Goal: Information Seeking & Learning: Learn about a topic

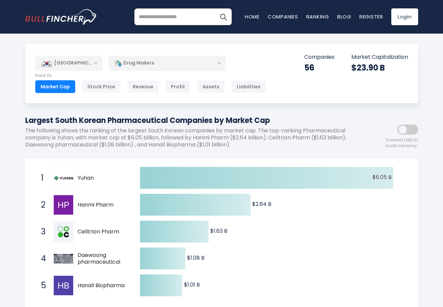
drag, startPoint x: 78, startPoint y: 176, endPoint x: 94, endPoint y: 178, distance: 16.6
click at [94, 178] on span "Yuhan" at bounding box center [103, 178] width 51 height 7
drag, startPoint x: 95, startPoint y: 177, endPoint x: 80, endPoint y: 178, distance: 14.5
click at [80, 178] on span "Yuhan" at bounding box center [103, 178] width 51 height 7
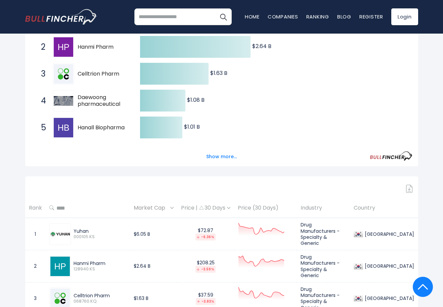
scroll to position [159, 0]
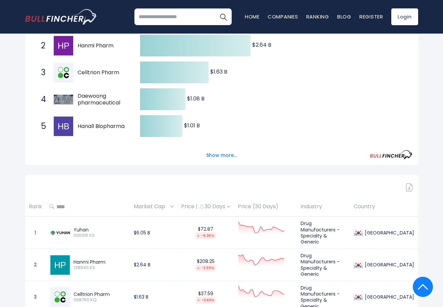
drag, startPoint x: 75, startPoint y: 228, endPoint x: 86, endPoint y: 228, distance: 11.1
click at [86, 228] on div "Yuhan" at bounding box center [100, 230] width 53 height 6
drag, startPoint x: 74, startPoint y: 227, endPoint x: 89, endPoint y: 226, distance: 15.5
click at [89, 227] on div "Yuhan" at bounding box center [100, 230] width 53 height 6
copy div "Yuhan"
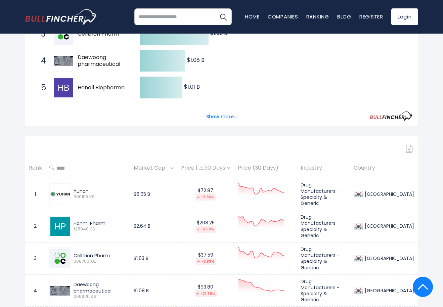
scroll to position [199, 0]
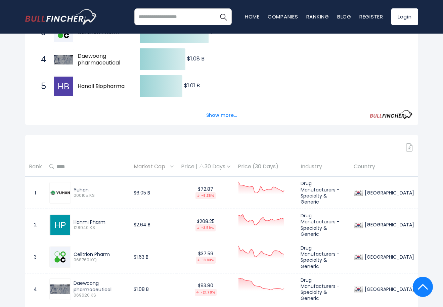
copy div "Yuhan"
drag, startPoint x: 74, startPoint y: 219, endPoint x: 105, endPoint y: 218, distance: 30.6
click at [105, 219] on div "Hanmi Pharm" at bounding box center [100, 222] width 53 height 6
copy div "Hanmi Pharm"
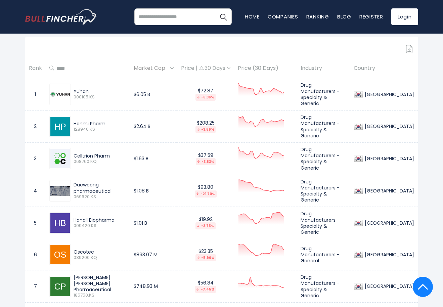
scroll to position [284, 0]
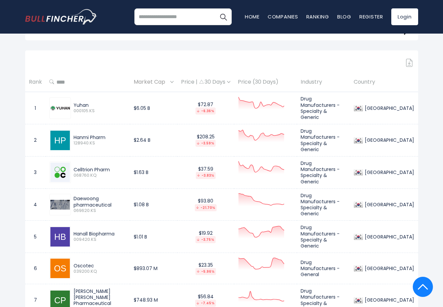
drag, startPoint x: 74, startPoint y: 166, endPoint x: 109, endPoint y: 165, distance: 35.3
click at [109, 167] on div "Celltrion Pharm" at bounding box center [100, 170] width 53 height 6
copy div "Celltrion Pharm"
drag, startPoint x: 75, startPoint y: 195, endPoint x: 112, endPoint y: 199, distance: 37.5
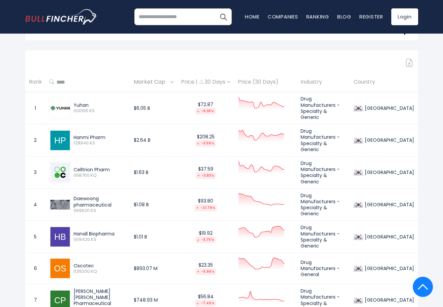
click at [112, 199] on div "Daewoong pharmaceutical" at bounding box center [100, 202] width 53 height 12
copy div "Daewoong pharmaceutical"
drag, startPoint x: 74, startPoint y: 229, endPoint x: 116, endPoint y: 230, distance: 42.4
click at [116, 231] on div "Hanall Biopharma" at bounding box center [100, 234] width 53 height 6
copy div "Hanall Biopharma"
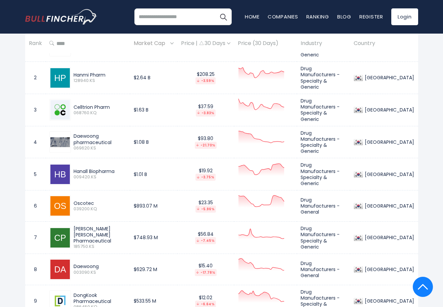
scroll to position [372, 0]
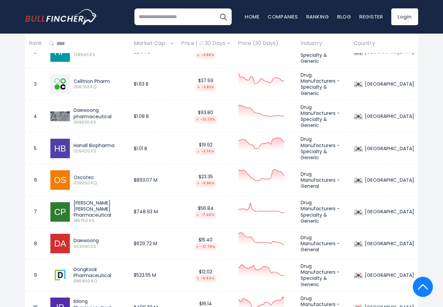
drag, startPoint x: 74, startPoint y: 171, endPoint x: 92, endPoint y: 171, distance: 17.8
click at [92, 174] on div "Oscotec" at bounding box center [100, 177] width 53 height 6
copy div "Oscotec"
drag, startPoint x: 74, startPoint y: 200, endPoint x: 111, endPoint y: 204, distance: 36.9
click at [111, 204] on div "[PERSON_NAME] [PERSON_NAME] Pharmaceutical" at bounding box center [100, 209] width 53 height 18
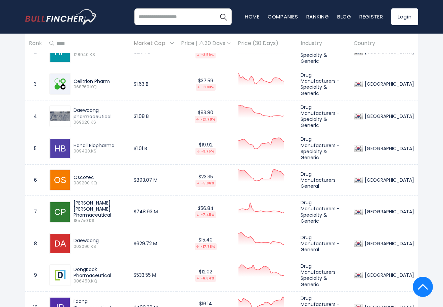
copy div "[PERSON_NAME] [PERSON_NAME] Pharmaceutical"
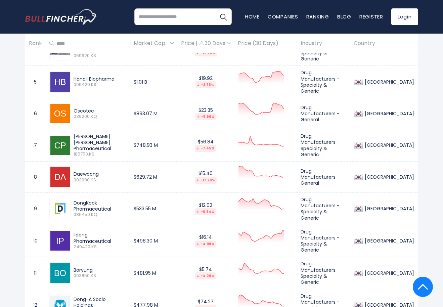
scroll to position [453, 0]
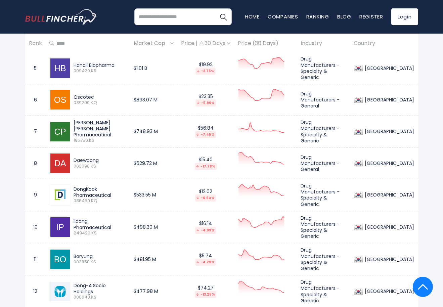
drag, startPoint x: 74, startPoint y: 154, endPoint x: 97, endPoint y: 153, distance: 23.2
click at [99, 157] on div "Daewoong" at bounding box center [100, 160] width 53 height 6
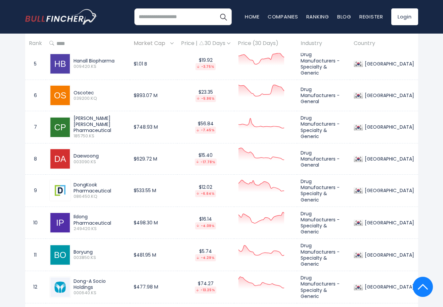
scroll to position [461, 0]
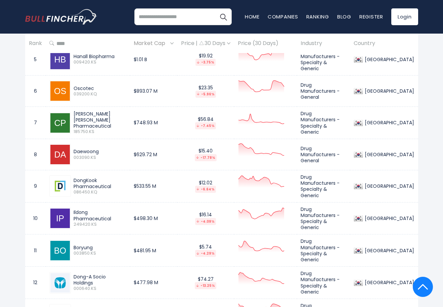
drag, startPoint x: 74, startPoint y: 174, endPoint x: 112, endPoint y: 181, distance: 38.9
click at [112, 181] on div "DongKook Pharmaceutical" at bounding box center [100, 183] width 53 height 12
drag, startPoint x: 73, startPoint y: 208, endPoint x: 128, endPoint y: 208, distance: 54.4
click at [126, 209] on div "Ildong Pharmaceutical" at bounding box center [100, 215] width 53 height 12
drag, startPoint x: 73, startPoint y: 239, endPoint x: 93, endPoint y: 239, distance: 19.8
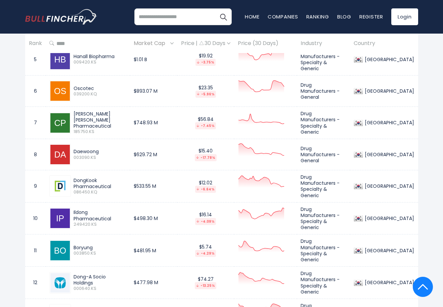
click at [93, 245] on div "Boryung" at bounding box center [100, 248] width 53 height 6
